Goal: Task Accomplishment & Management: Manage account settings

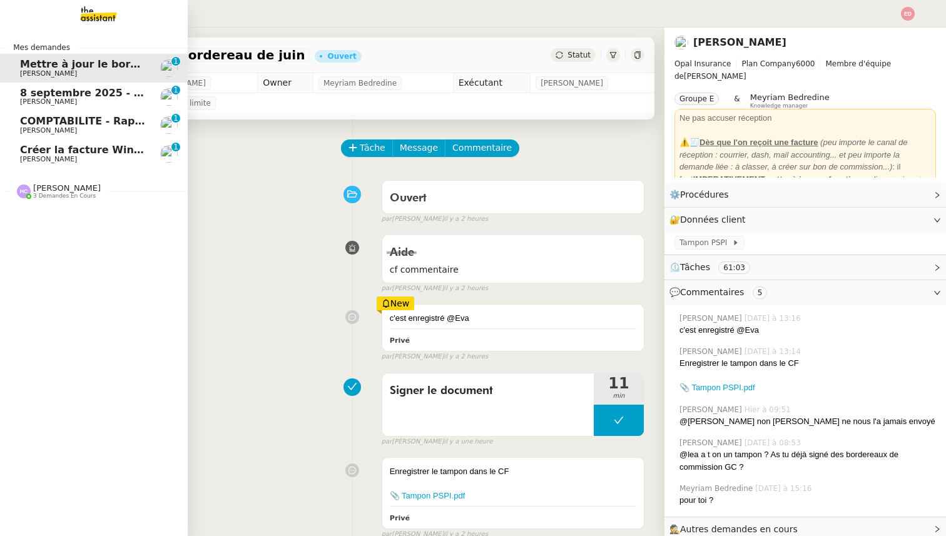
click at [37, 159] on span "[PERSON_NAME]" at bounding box center [48, 159] width 57 height 8
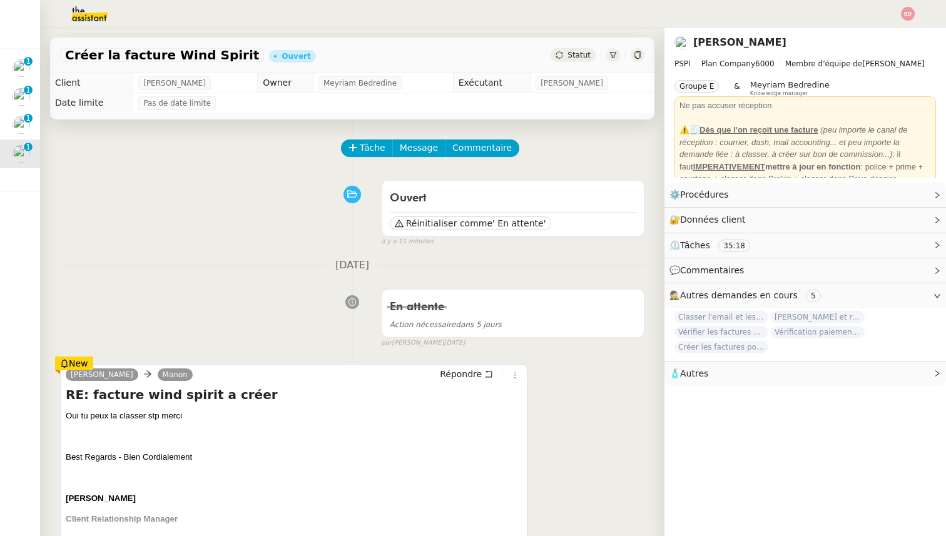
click at [570, 58] on span "Statut" at bounding box center [578, 55] width 23 height 9
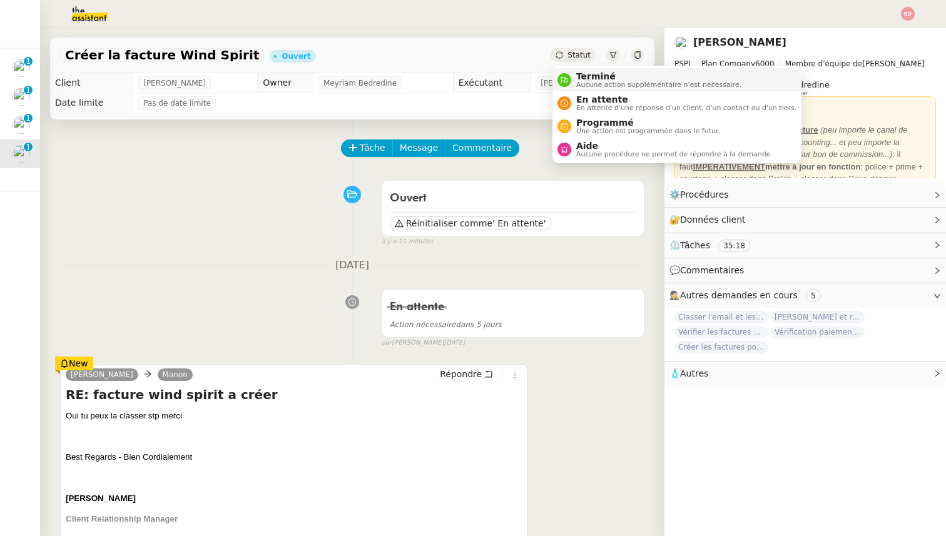
click at [577, 83] on span "Aucune action supplémentaire n'est nécessaire." at bounding box center [658, 84] width 165 height 7
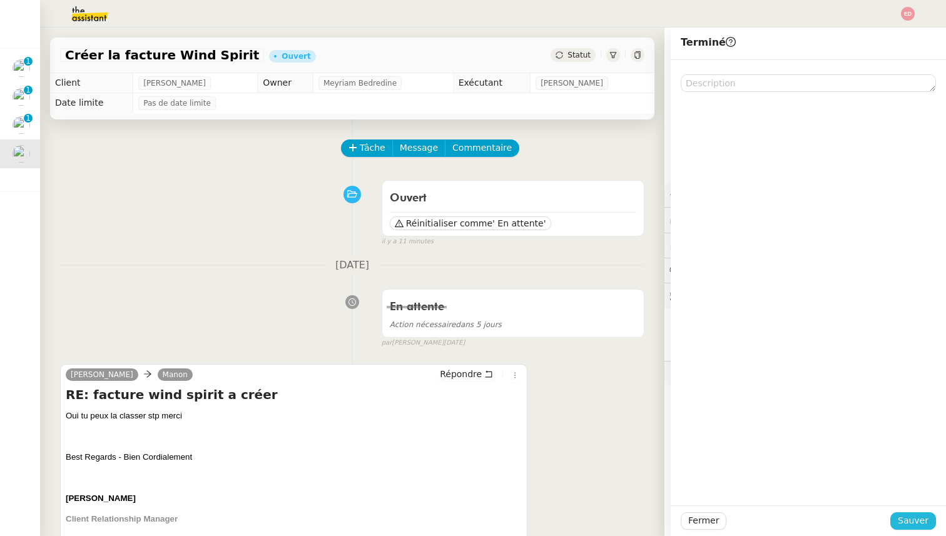
click at [904, 527] on span "Sauver" at bounding box center [913, 521] width 31 height 14
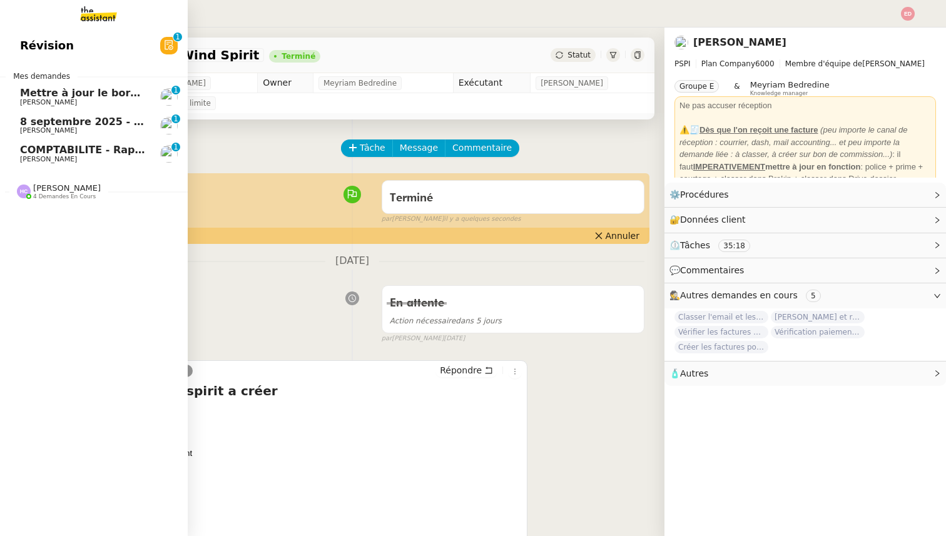
click at [49, 159] on span "[PERSON_NAME]" at bounding box center [48, 159] width 57 height 8
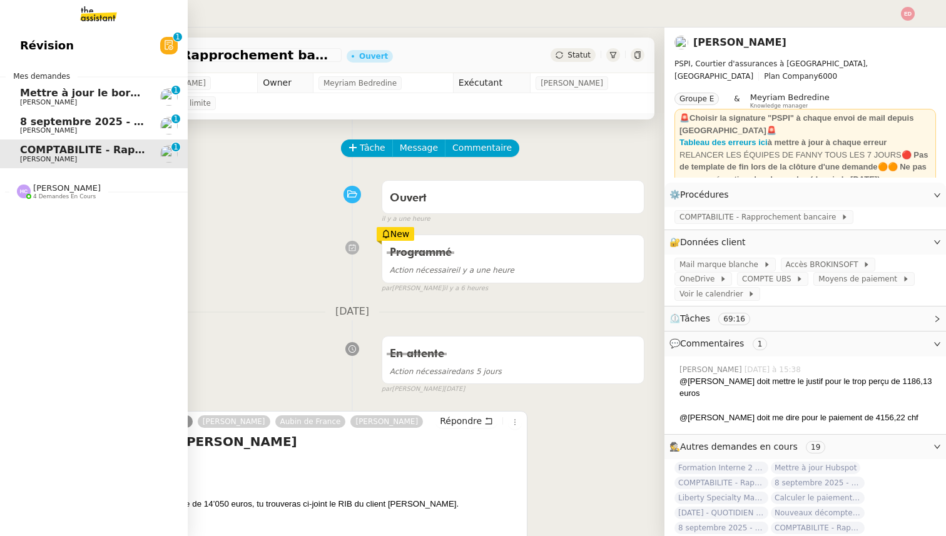
click at [47, 126] on span "8 septembre 2025 - QUOTIDIEN Gestion boite mail Accounting" at bounding box center [195, 122] width 350 height 12
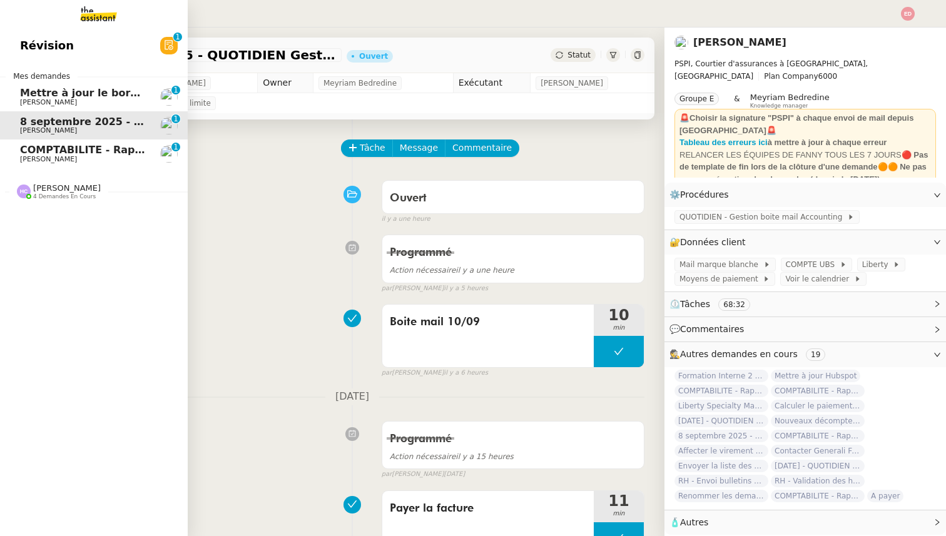
click at [32, 104] on span "[PERSON_NAME]" at bounding box center [48, 102] width 57 height 8
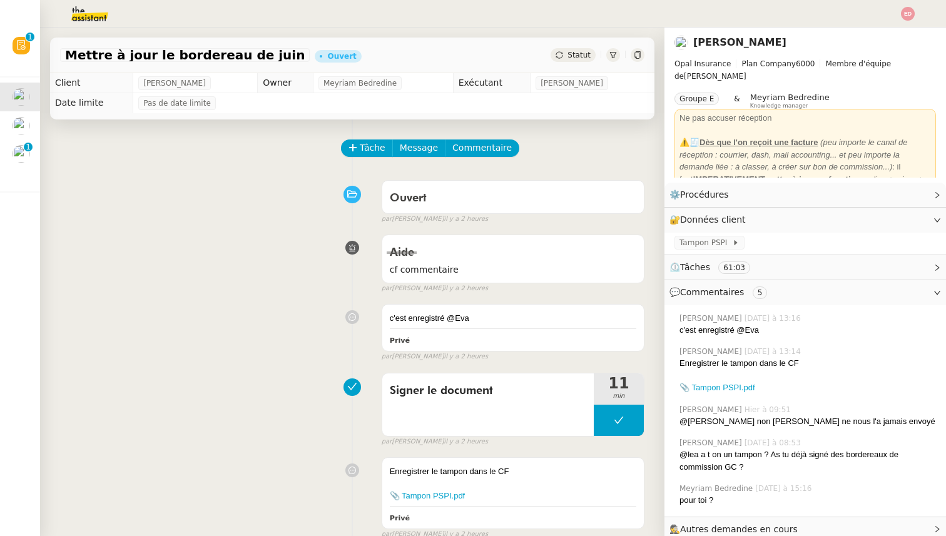
click at [580, 49] on div "Statut" at bounding box center [572, 55] width 45 height 14
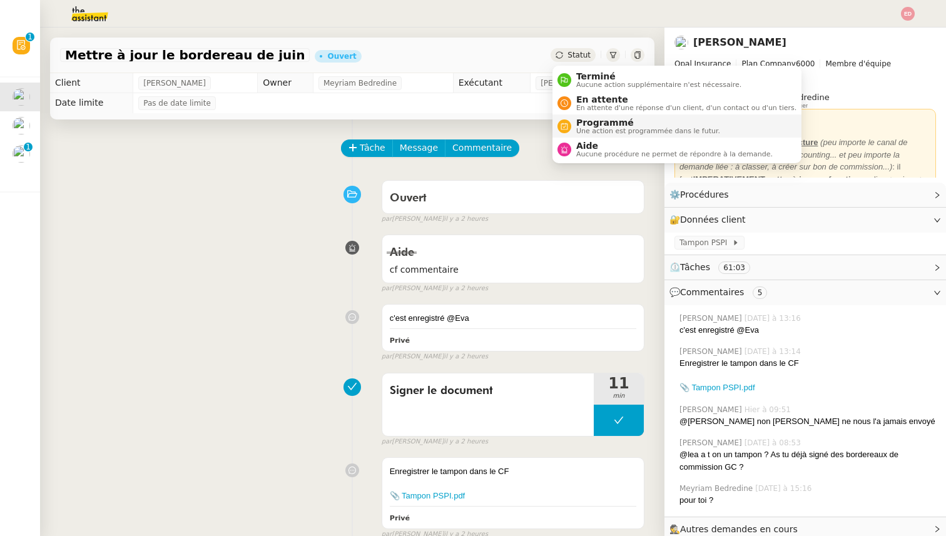
click at [588, 123] on span "Programmé" at bounding box center [648, 123] width 144 height 10
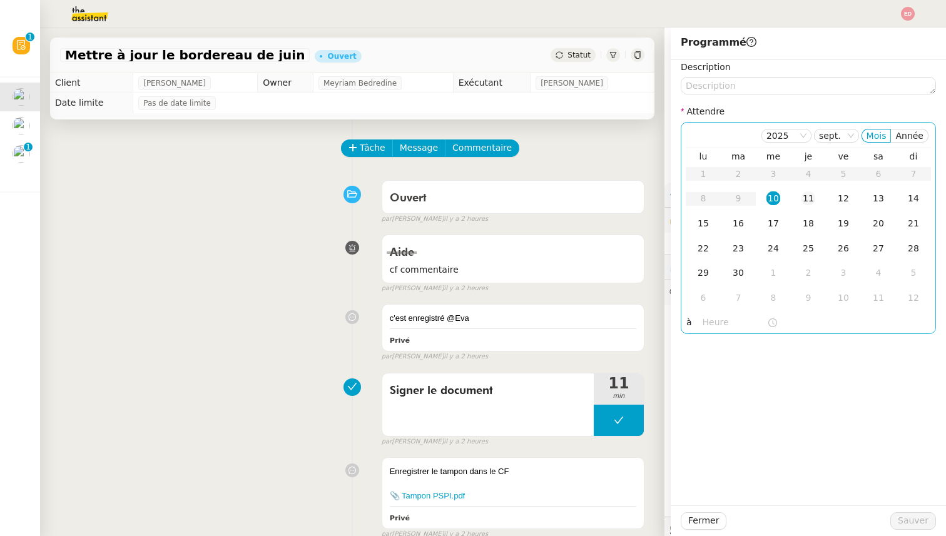
click at [804, 201] on div "11" at bounding box center [808, 198] width 14 height 14
click at [914, 524] on span "Sauver" at bounding box center [913, 521] width 31 height 14
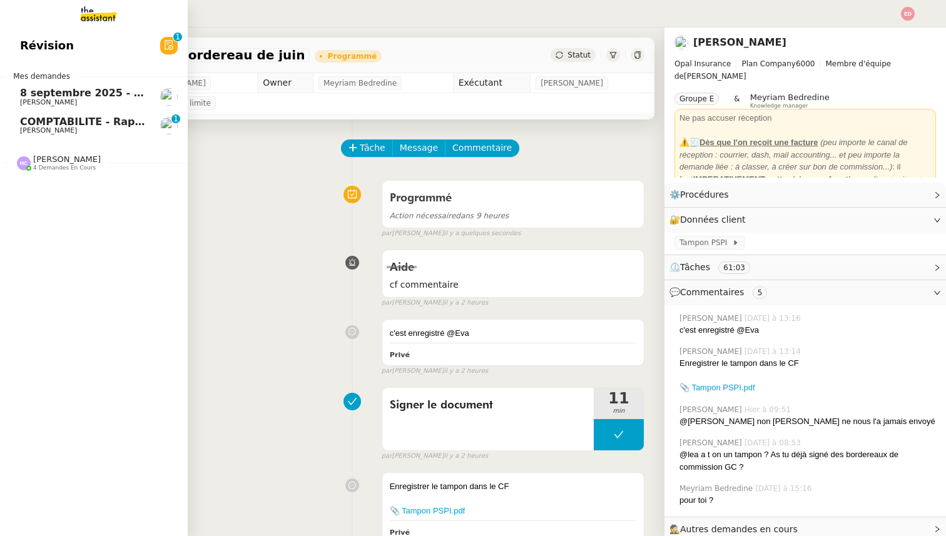
click at [33, 95] on span "8 septembre 2025 - QUOTIDIEN Gestion boite mail Accounting" at bounding box center [195, 93] width 350 height 12
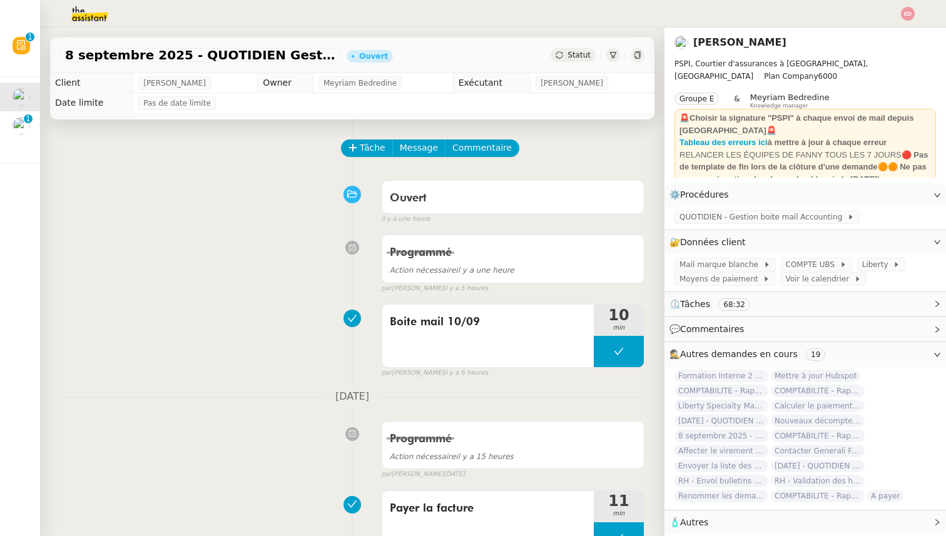
click at [568, 59] on div "Statut" at bounding box center [572, 55] width 45 height 14
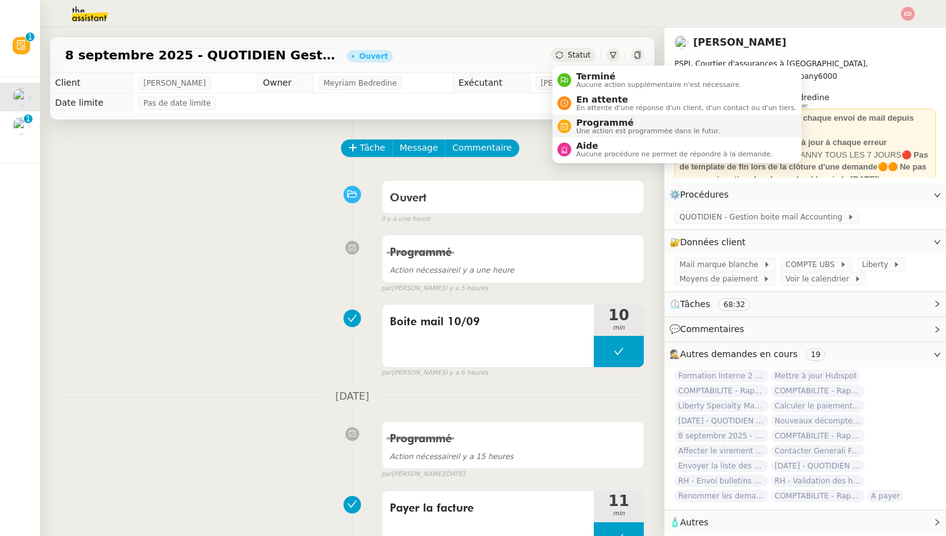
click at [586, 119] on span "Programmé" at bounding box center [648, 123] width 144 height 10
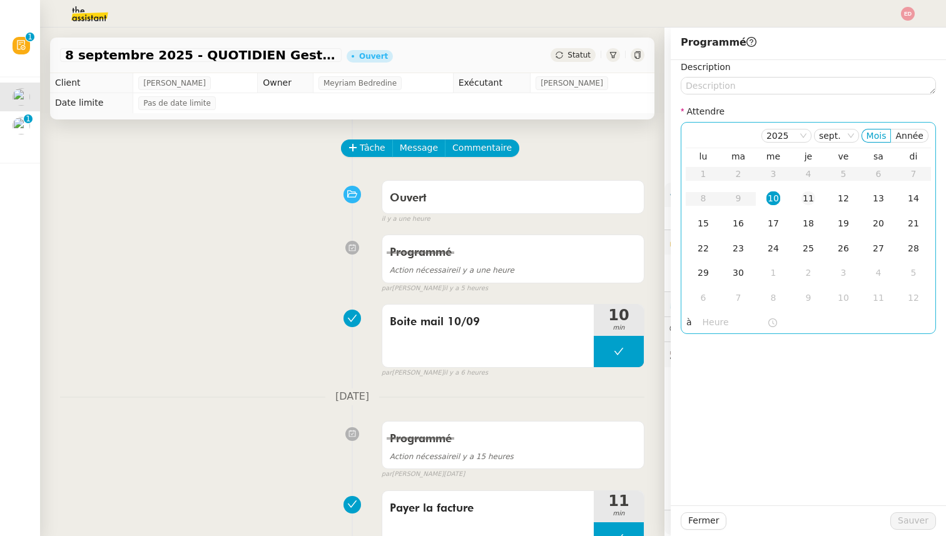
click at [801, 201] on td "11" at bounding box center [808, 198] width 35 height 25
click at [908, 519] on span "Sauver" at bounding box center [913, 521] width 31 height 14
